Goal: Transaction & Acquisition: Download file/media

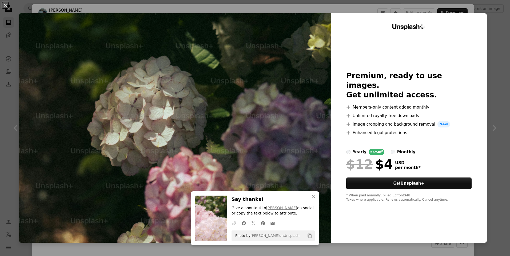
scroll to position [320, 0]
click at [312, 196] on icon "An X shape" at bounding box center [313, 197] width 6 height 6
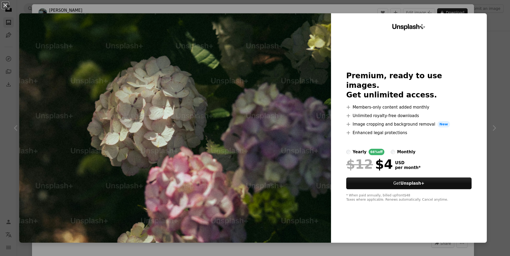
click at [489, 129] on div "An X shape Unsplash+ Premium, ready to use images. Get unlimited access. A plus…" at bounding box center [255, 128] width 510 height 256
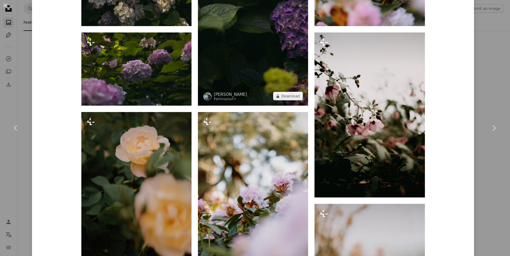
scroll to position [586, 0]
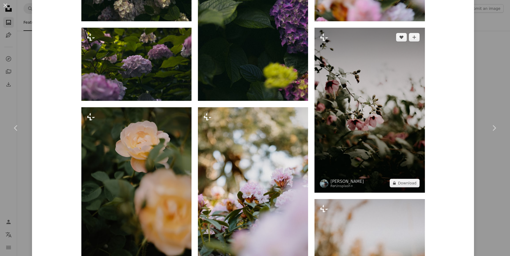
click at [368, 139] on img at bounding box center [369, 110] width 110 height 165
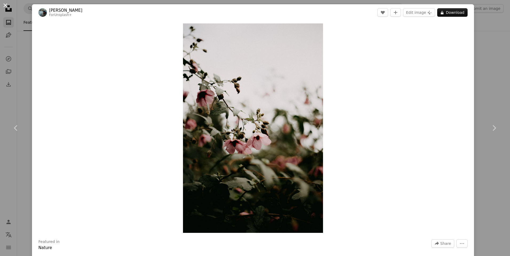
click at [5, 6] on button "An X shape" at bounding box center [5, 5] width 6 height 6
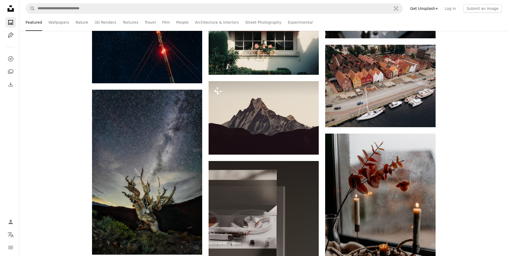
scroll to position [3572, 0]
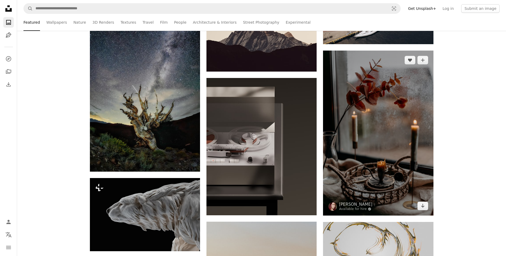
click at [397, 170] on img at bounding box center [378, 133] width 110 height 165
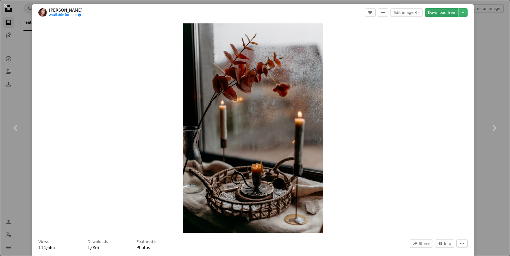
click at [433, 13] on link "Download free" at bounding box center [441, 12] width 34 height 9
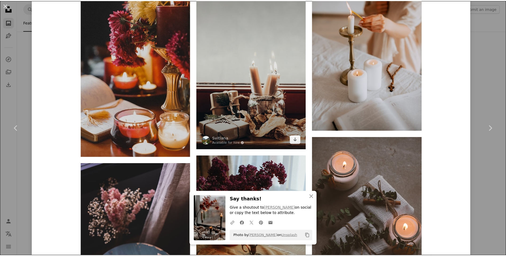
scroll to position [1999, 0]
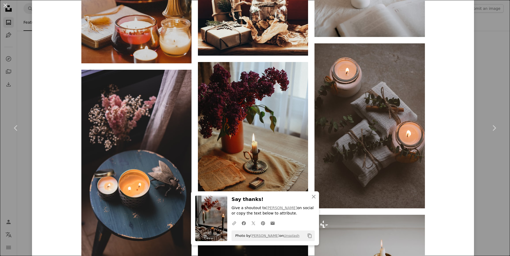
drag, startPoint x: 4, startPoint y: 5, endPoint x: 10, endPoint y: 9, distance: 7.1
click at [4, 5] on button "An X shape" at bounding box center [5, 5] width 6 height 6
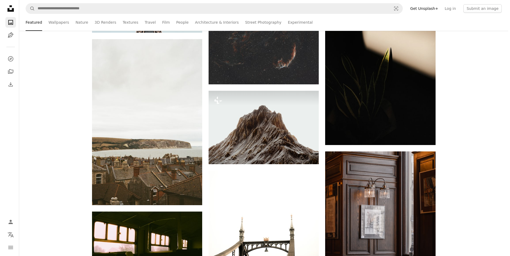
scroll to position [3972, 0]
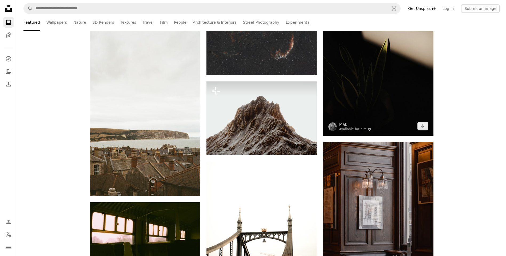
click at [392, 95] on img at bounding box center [378, 53] width 110 height 165
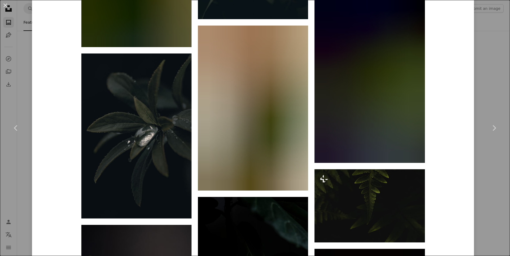
scroll to position [960, 0]
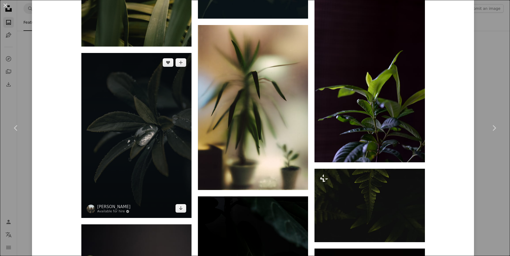
click at [115, 140] on img at bounding box center [136, 135] width 110 height 165
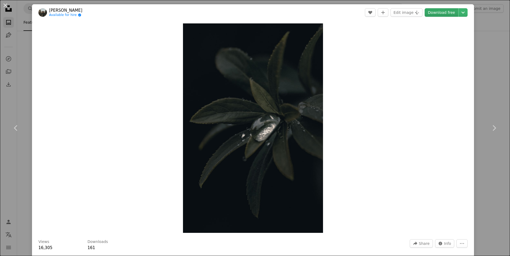
click at [435, 10] on link "Download free" at bounding box center [441, 12] width 34 height 9
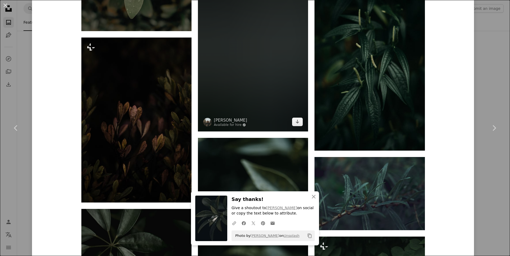
scroll to position [1333, 0]
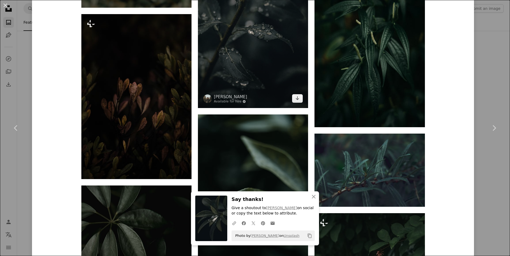
click at [267, 60] on img at bounding box center [253, 25] width 110 height 165
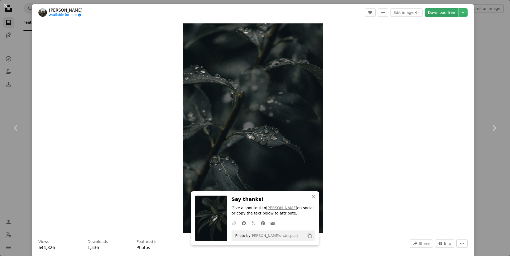
click at [440, 12] on link "Download free" at bounding box center [441, 12] width 34 height 9
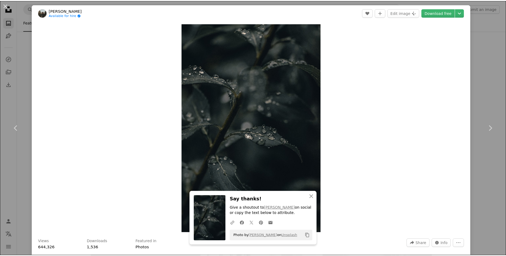
scroll to position [107, 0]
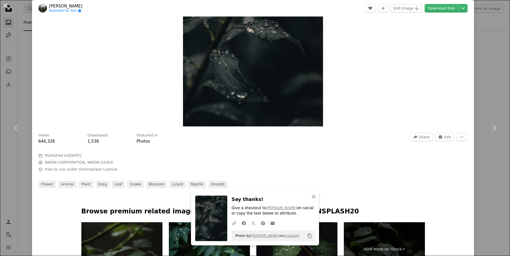
click at [4, 4] on button "An X shape" at bounding box center [5, 5] width 6 height 6
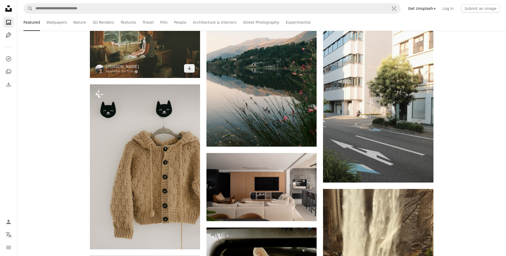
scroll to position [5332, 0]
